Goal: Find specific page/section: Find specific page/section

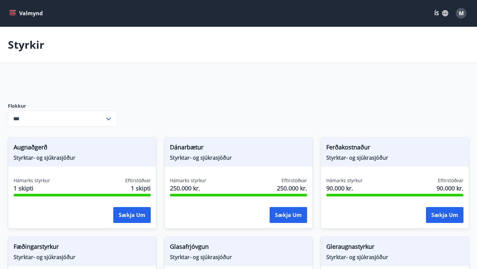
click at [17, 12] on button "Valmynd" at bounding box center [26, 13] width 37 height 12
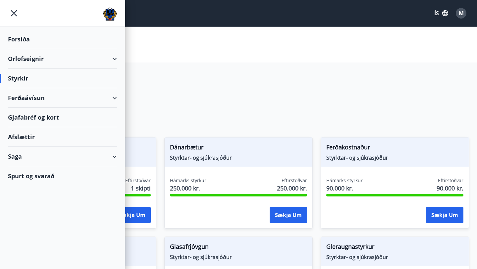
click at [116, 61] on div "Orlofseignir" at bounding box center [62, 59] width 109 height 20
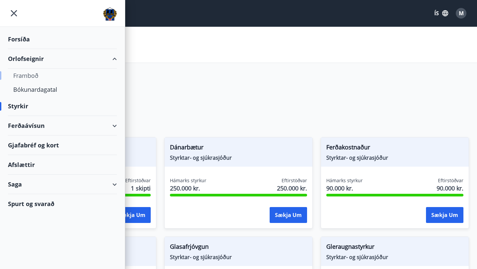
click at [33, 75] on div "Framboð" at bounding box center [62, 76] width 98 height 14
